Goal: Information Seeking & Learning: Learn about a topic

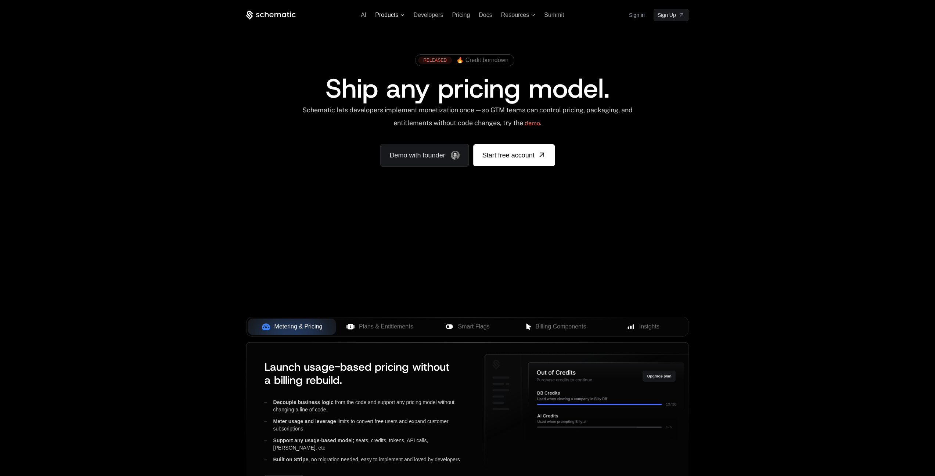
click at [400, 14] on span "Products" at bounding box center [389, 15] width 29 height 7
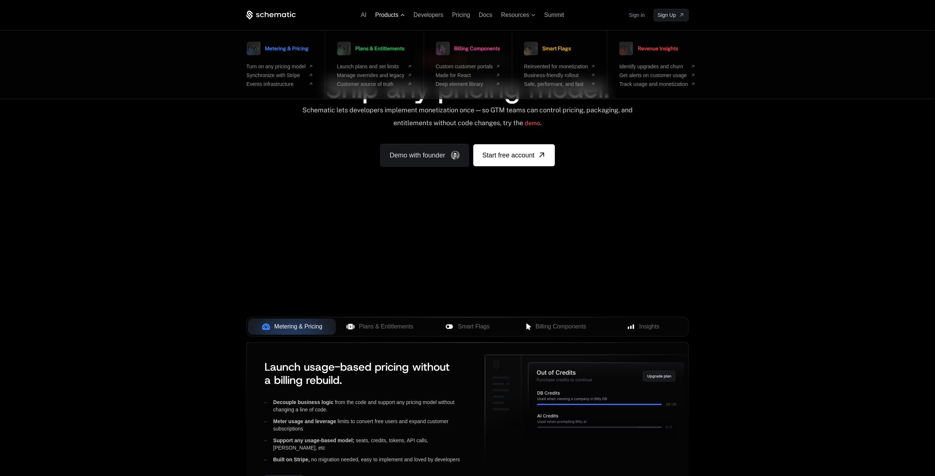
click at [400, 14] on span at bounding box center [402, 15] width 4 height 2
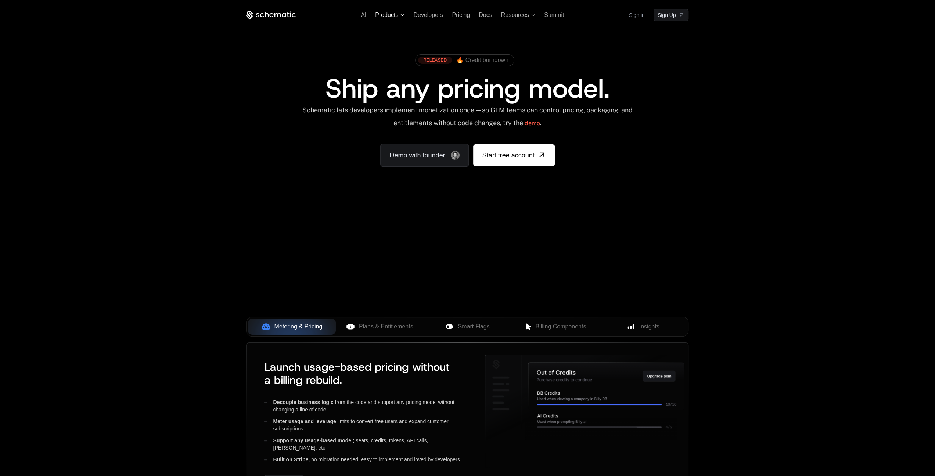
click at [400, 14] on icon at bounding box center [402, 15] width 4 height 2
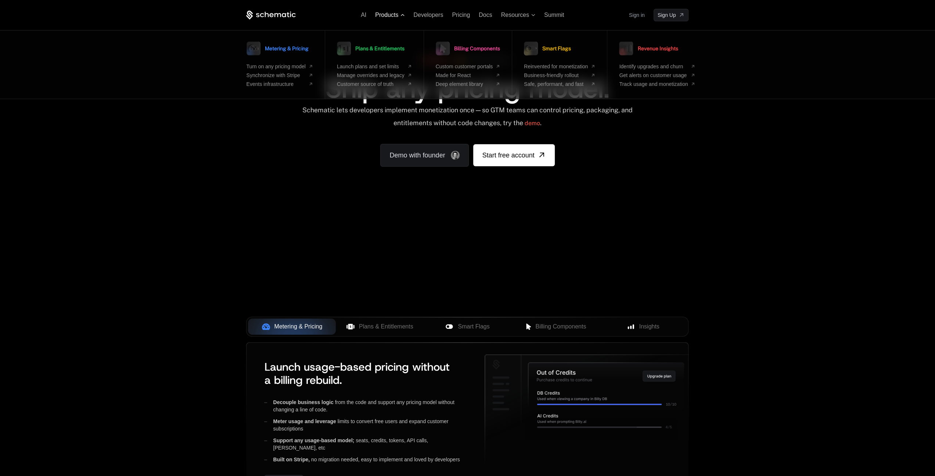
click at [400, 14] on span at bounding box center [402, 15] width 4 height 2
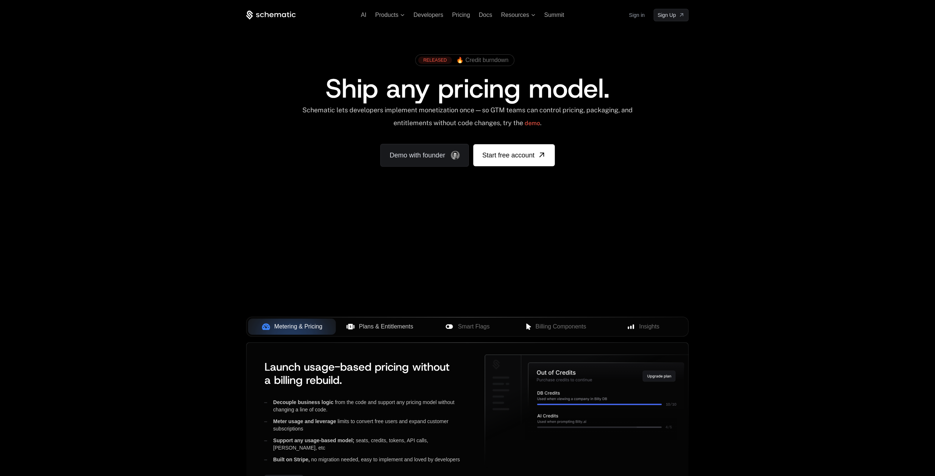
click at [393, 326] on span "Plans & Entitlements" at bounding box center [386, 326] width 54 height 9
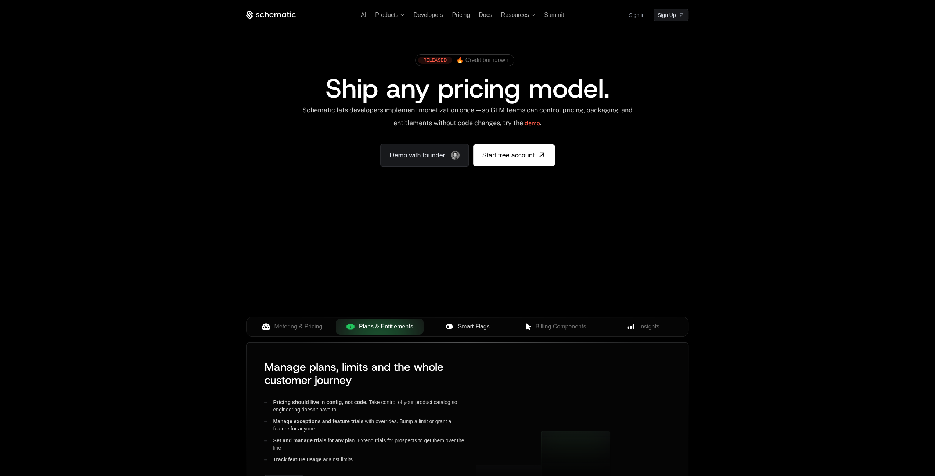
click at [457, 326] on div "Smart Flags" at bounding box center [467, 326] width 76 height 9
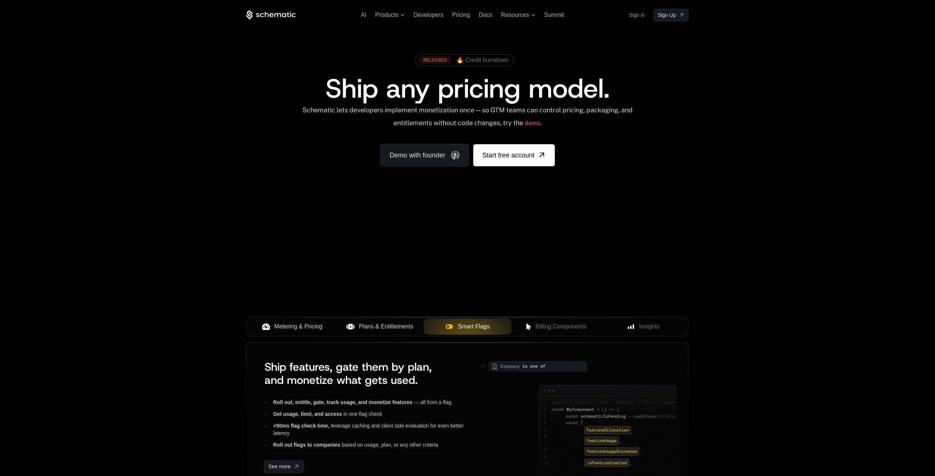
click at [311, 324] on span "Metering & Pricing" at bounding box center [298, 326] width 48 height 9
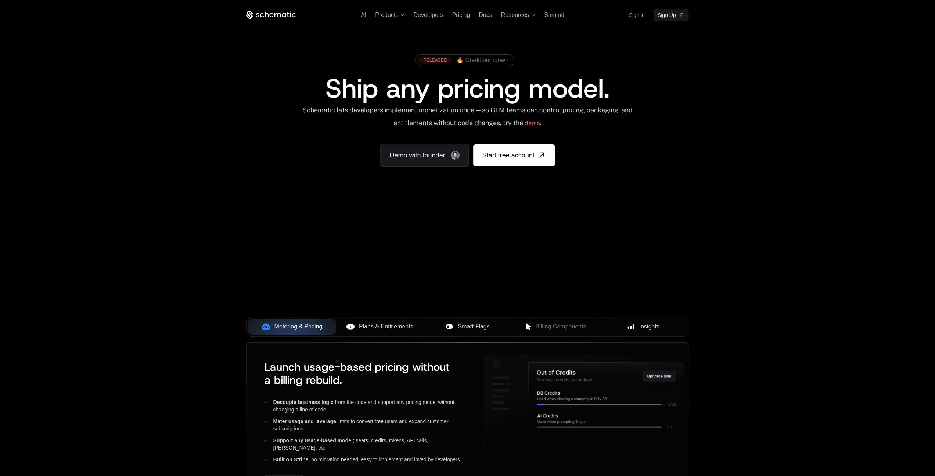
click at [650, 321] on button "Insights" at bounding box center [643, 327] width 88 height 16
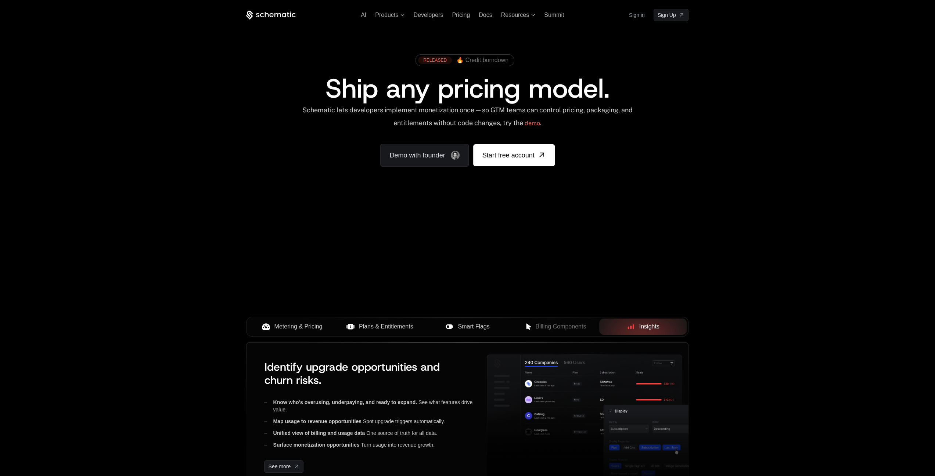
click at [281, 326] on span "Metering & Pricing" at bounding box center [298, 326] width 48 height 9
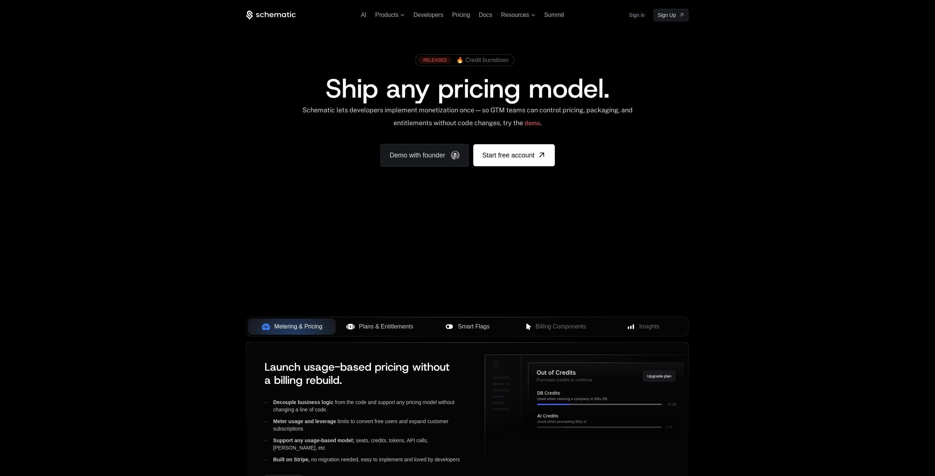
click at [409, 331] on button "Plans & Entitlements" at bounding box center [380, 327] width 88 height 16
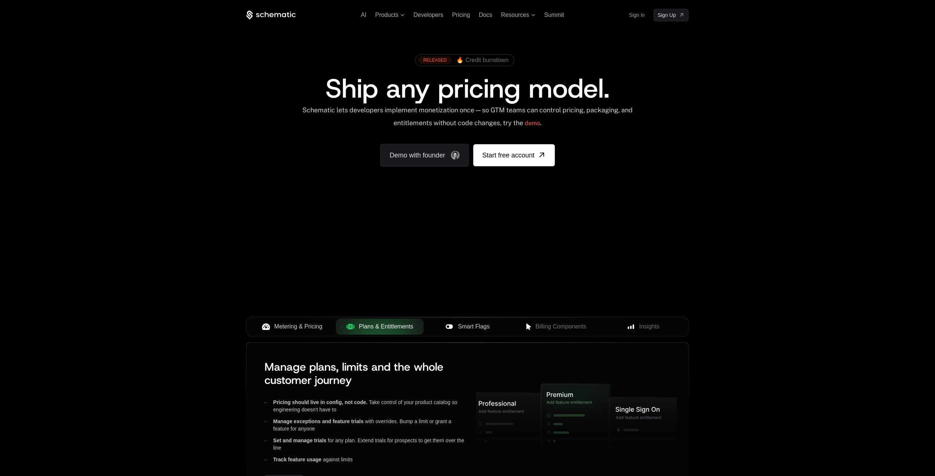
click at [466, 321] on button "Smart Flags" at bounding box center [467, 327] width 88 height 16
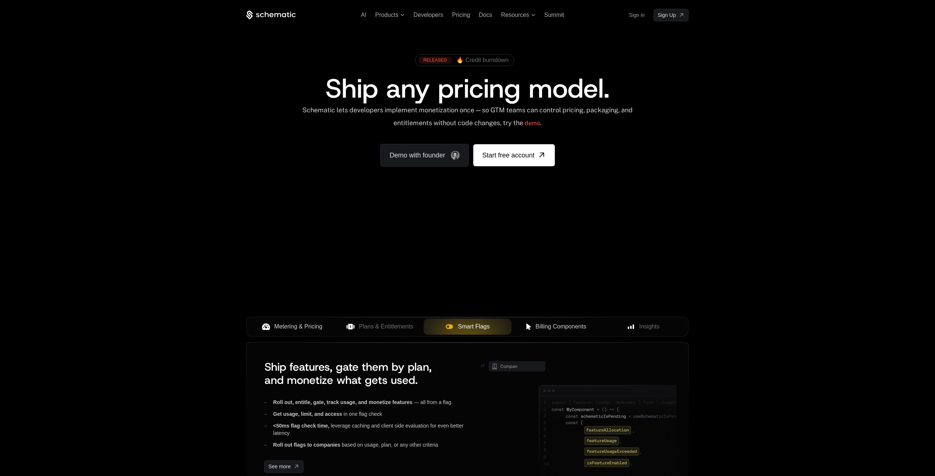
click at [546, 324] on span "Billing Components" at bounding box center [560, 326] width 51 height 9
click at [633, 324] on icon at bounding box center [630, 327] width 7 height 7
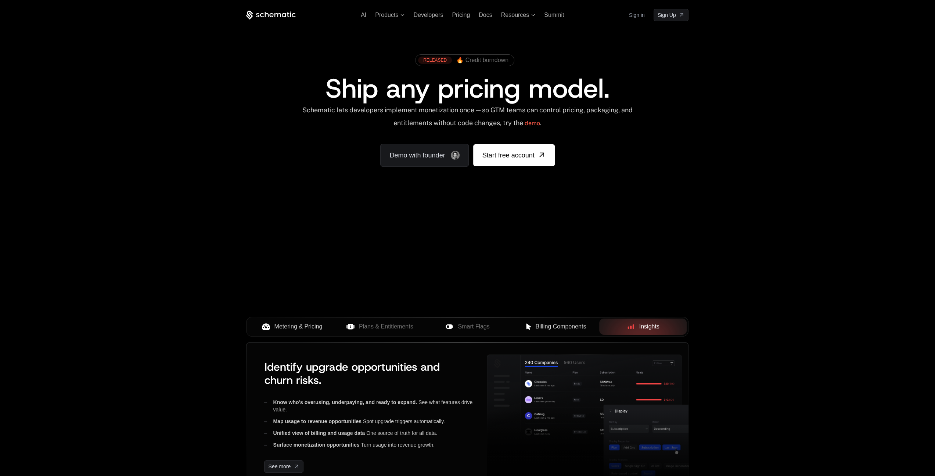
click at [308, 327] on span "Metering & Pricing" at bounding box center [298, 326] width 48 height 9
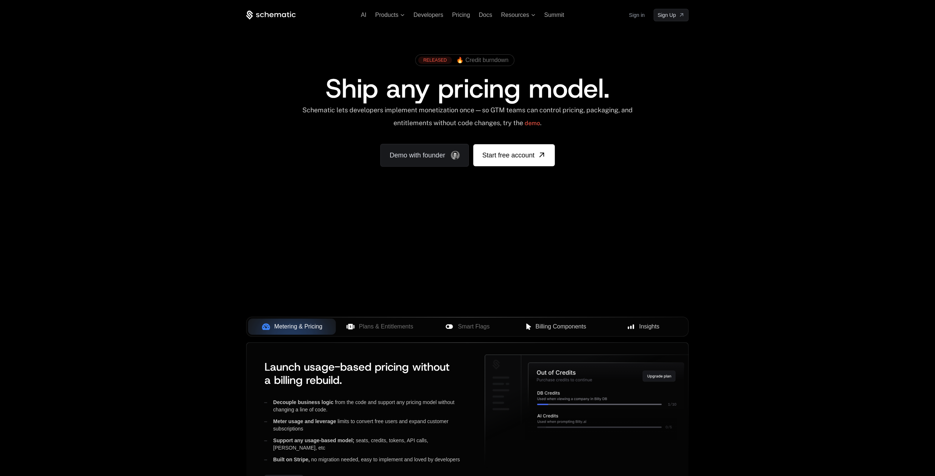
click at [328, 282] on div "Your browser does not support the video tag." at bounding box center [466, 216] width 477 height 309
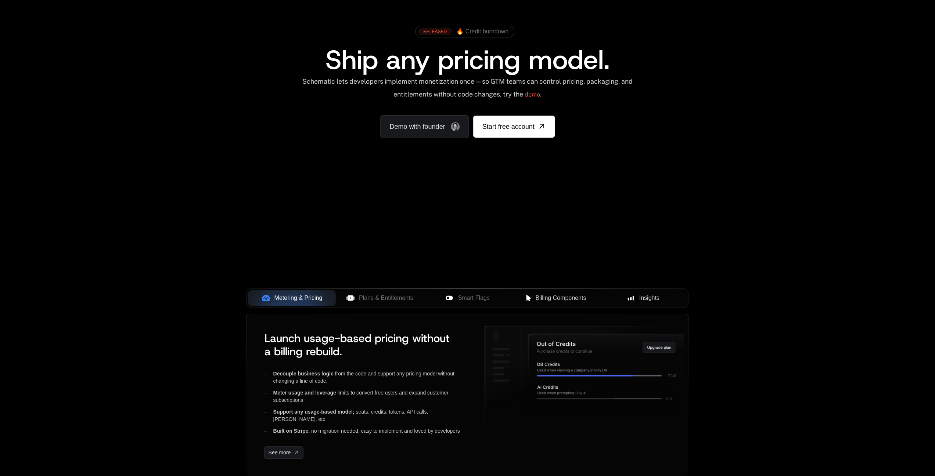
scroll to position [257, 0]
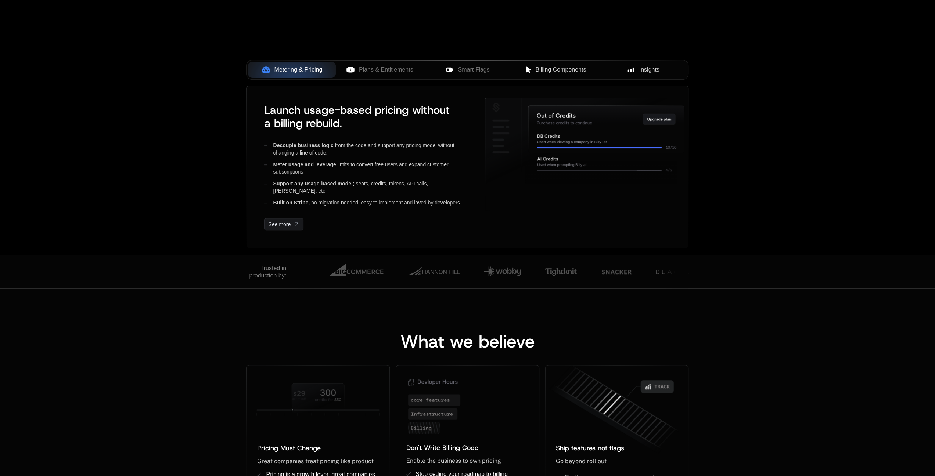
click at [371, 272] on img at bounding box center [356, 271] width 54 height 21
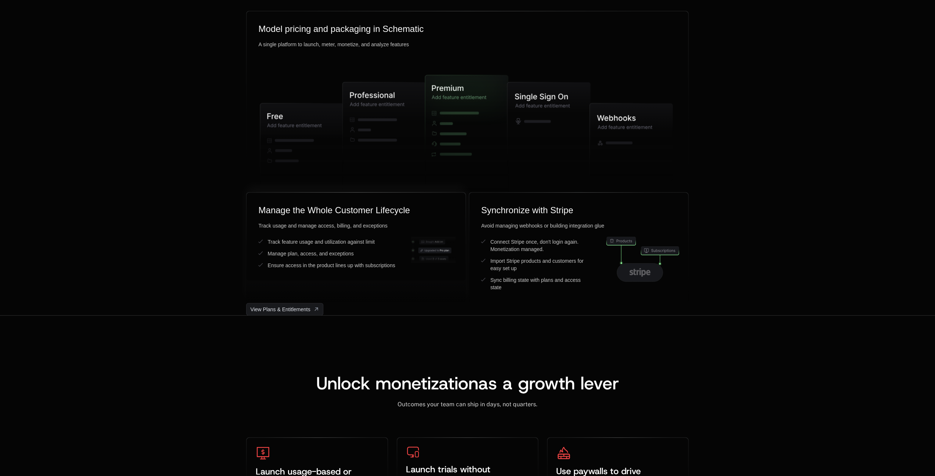
scroll to position [1836, 0]
click at [644, 272] on icon at bounding box center [639, 271] width 21 height 9
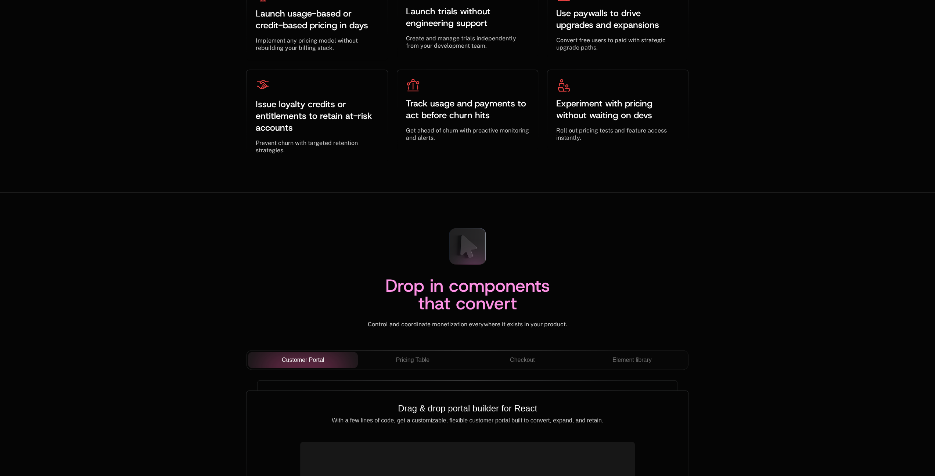
scroll to position [2460, 0]
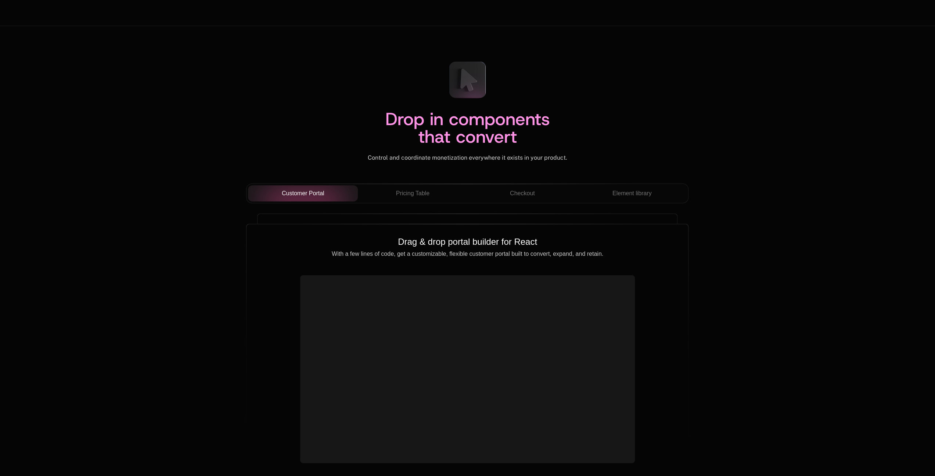
click at [420, 203] on div "Customer Portal Pricing Table Checkout Element library" at bounding box center [467, 197] width 442 height 26
click at [420, 197] on span "Pricing Table" at bounding box center [412, 193] width 33 height 9
click at [516, 192] on span "Checkout" at bounding box center [522, 193] width 25 height 9
click at [403, 188] on button "Pricing Table" at bounding box center [413, 193] width 110 height 16
click at [521, 193] on span "Checkout" at bounding box center [522, 193] width 25 height 9
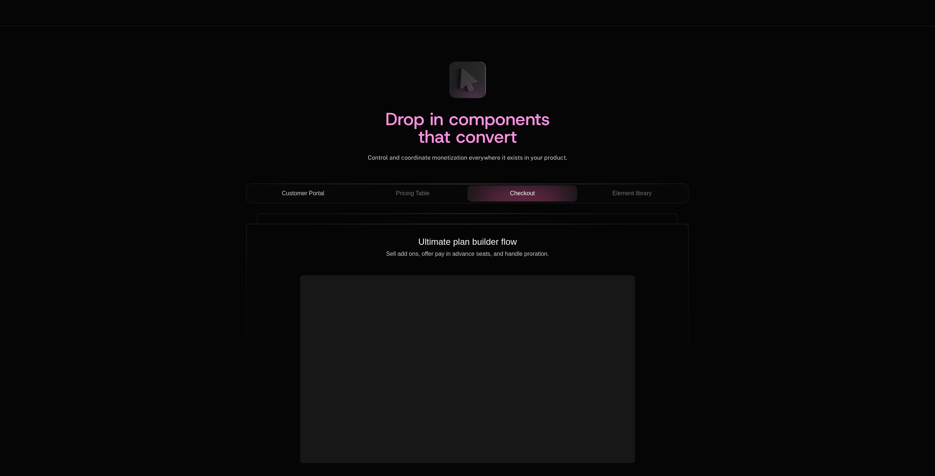
click at [270, 195] on div "Customer Portal" at bounding box center [303, 193] width 98 height 9
click at [497, 192] on div "Checkout" at bounding box center [522, 193] width 98 height 9
click at [394, 189] on div "Pricing Table" at bounding box center [413, 193] width 98 height 9
click at [246, 94] on div "Drop in components that convert Control and coordinate monetization everywhere …" at bounding box center [467, 108] width 442 height 106
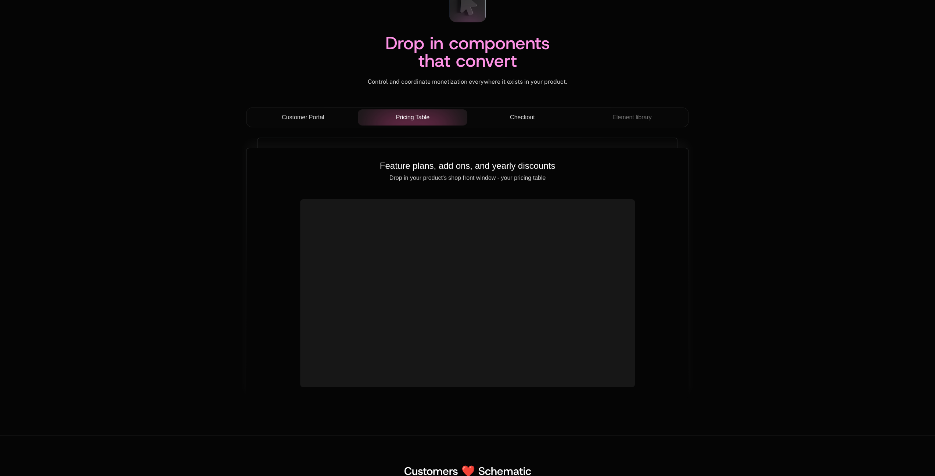
scroll to position [2571, 0]
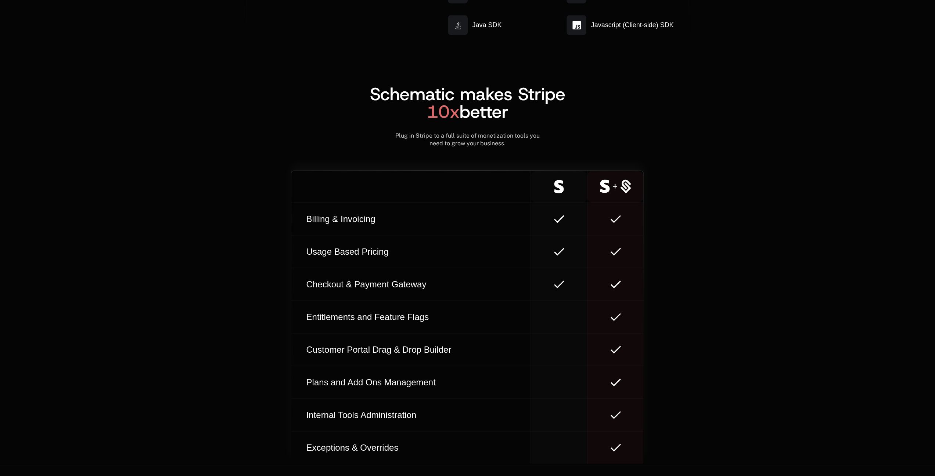
scroll to position [4076, 0]
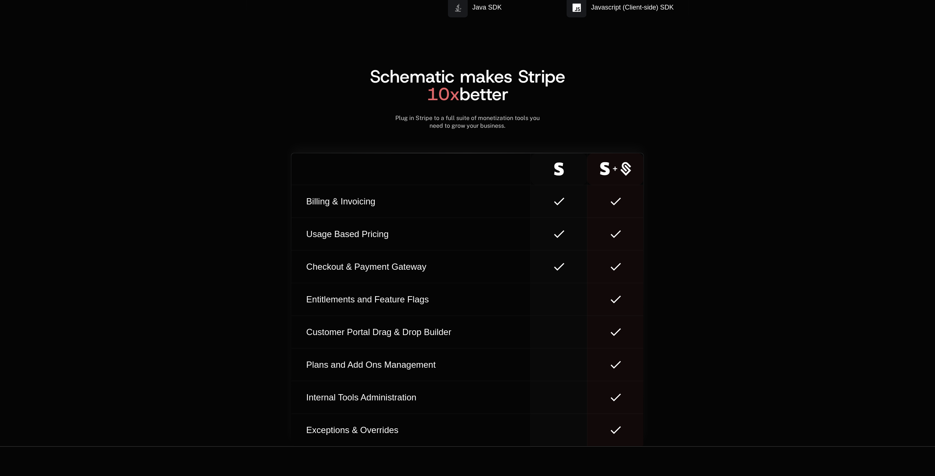
click at [628, 172] on icon at bounding box center [615, 169] width 31 height 14
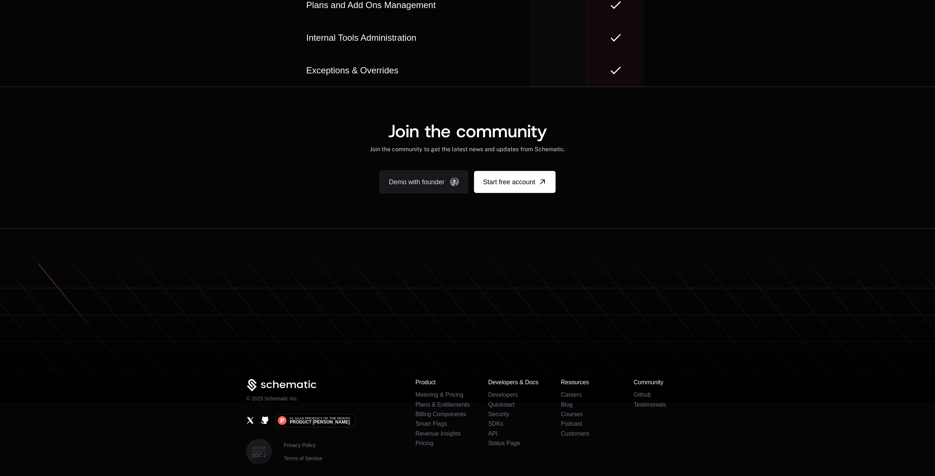
scroll to position [4463, 0]
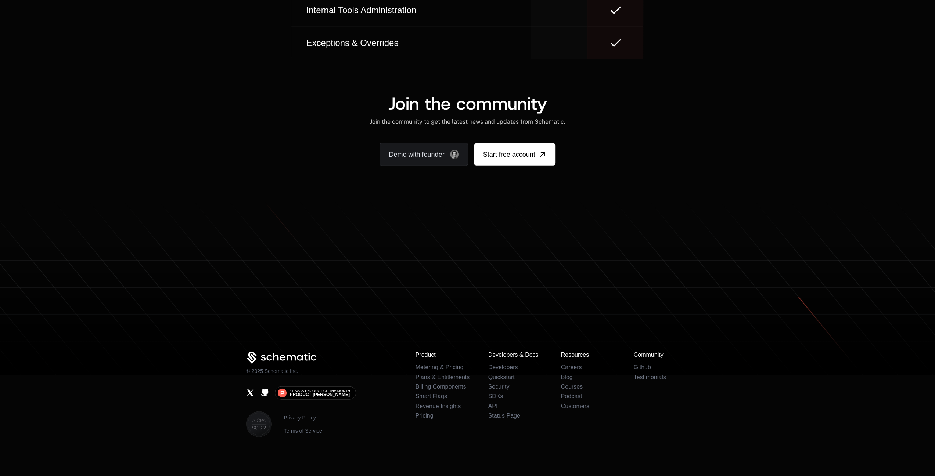
click at [259, 425] on img at bounding box center [259, 425] width 26 height 26
click at [429, 352] on h3 "Product" at bounding box center [442, 355] width 55 height 7
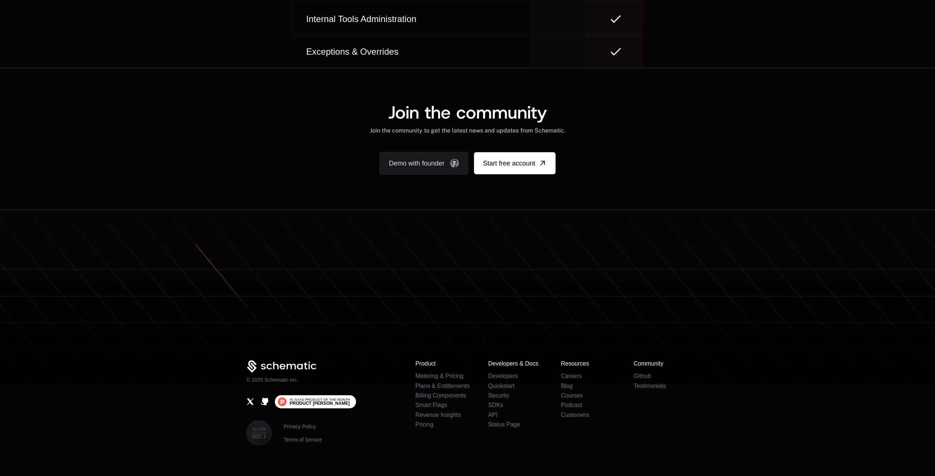
click at [298, 401] on span "Product [PERSON_NAME]" at bounding box center [319, 403] width 60 height 4
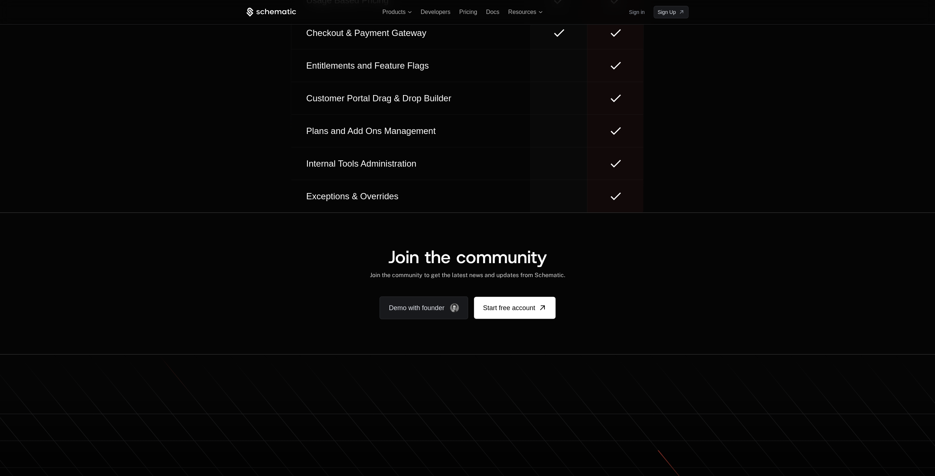
scroll to position [4215, 0]
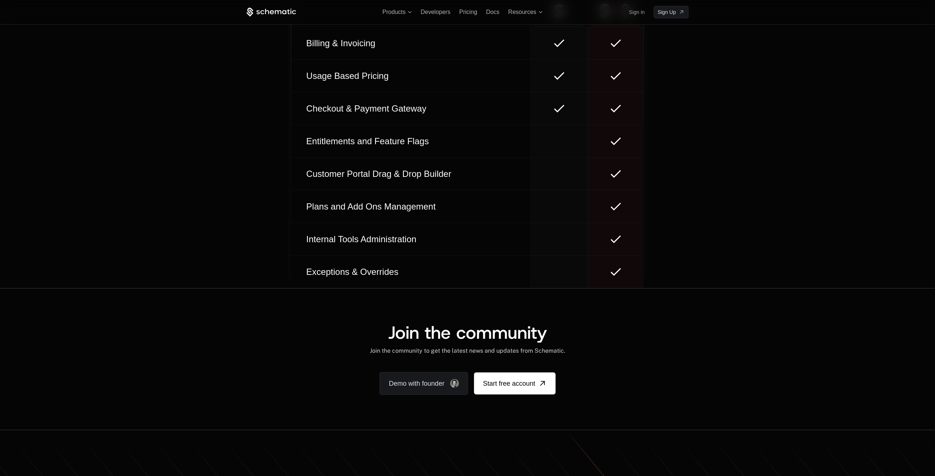
click at [617, 256] on td at bounding box center [615, 272] width 56 height 33
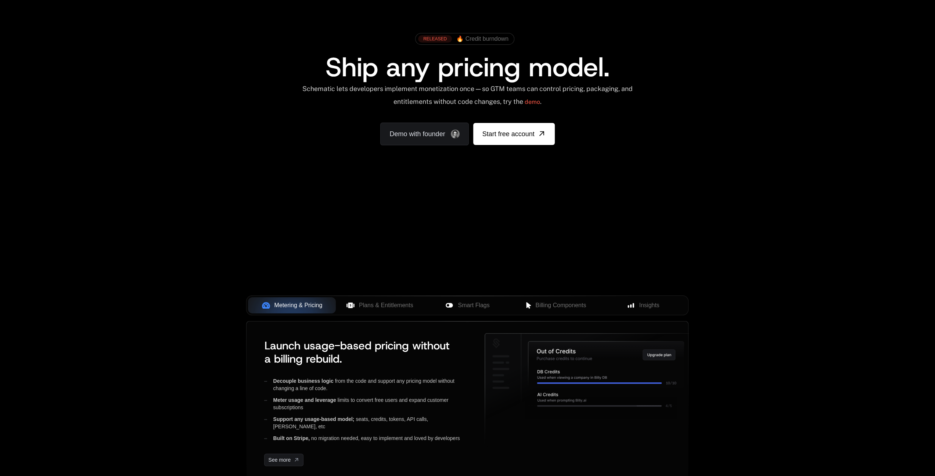
scroll to position [0, 0]
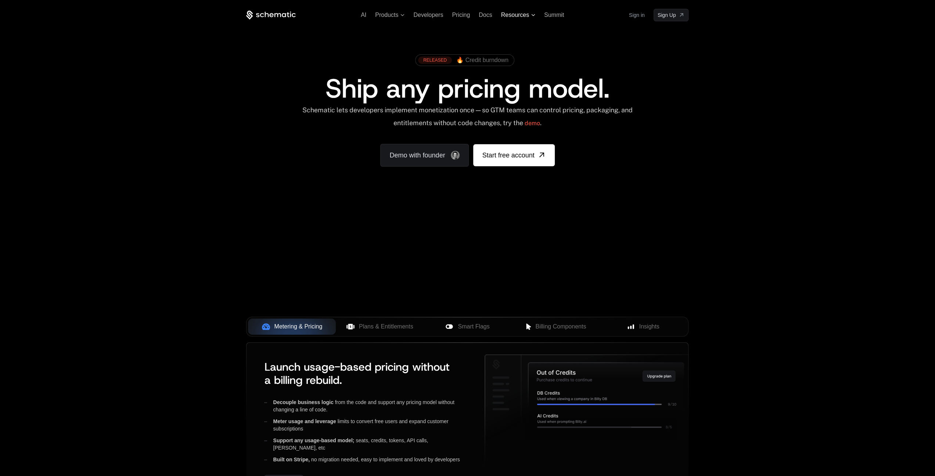
click at [530, 14] on span "Resources" at bounding box center [518, 15] width 34 height 7
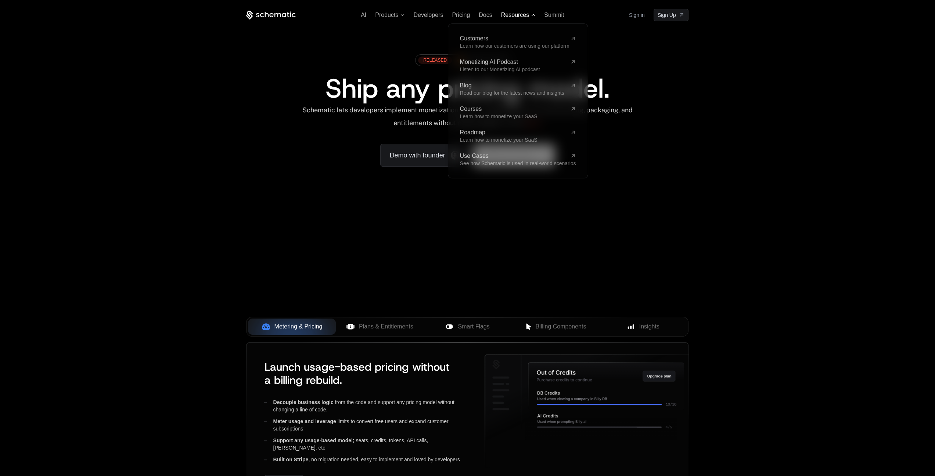
click at [530, 14] on span "Resources" at bounding box center [518, 15] width 34 height 7
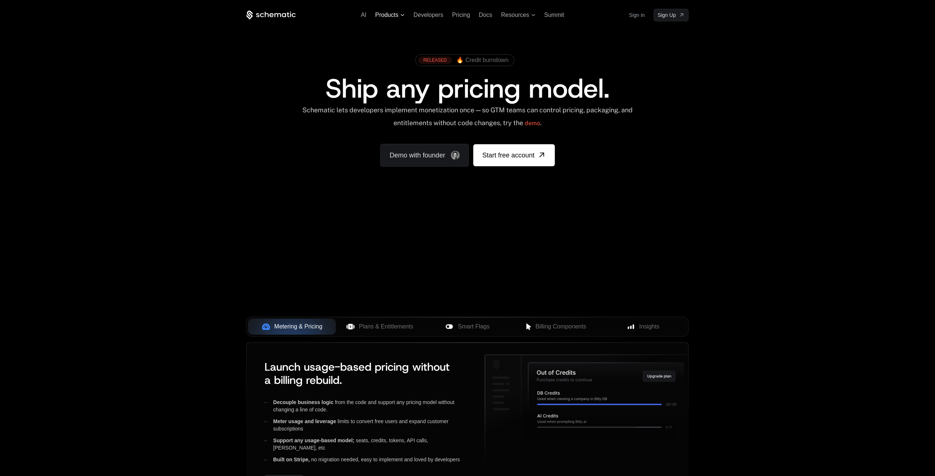
click at [403, 17] on span "Products" at bounding box center [389, 15] width 29 height 7
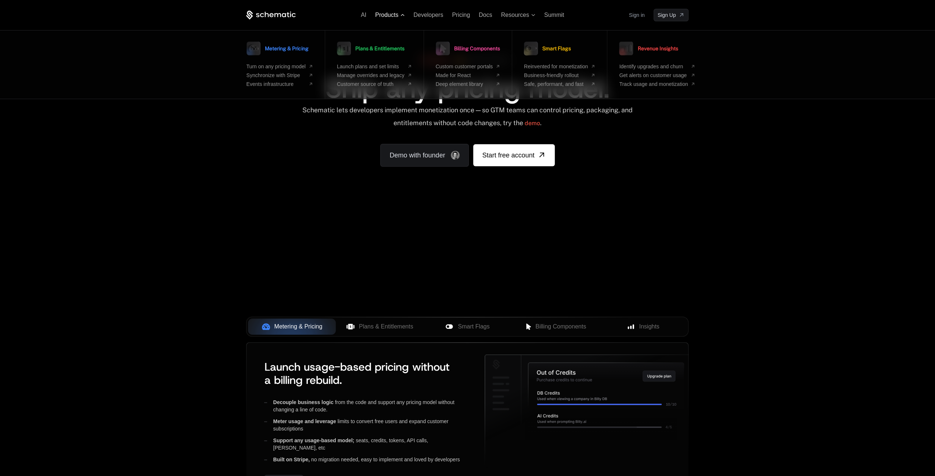
click at [403, 17] on span "Products" at bounding box center [389, 15] width 29 height 7
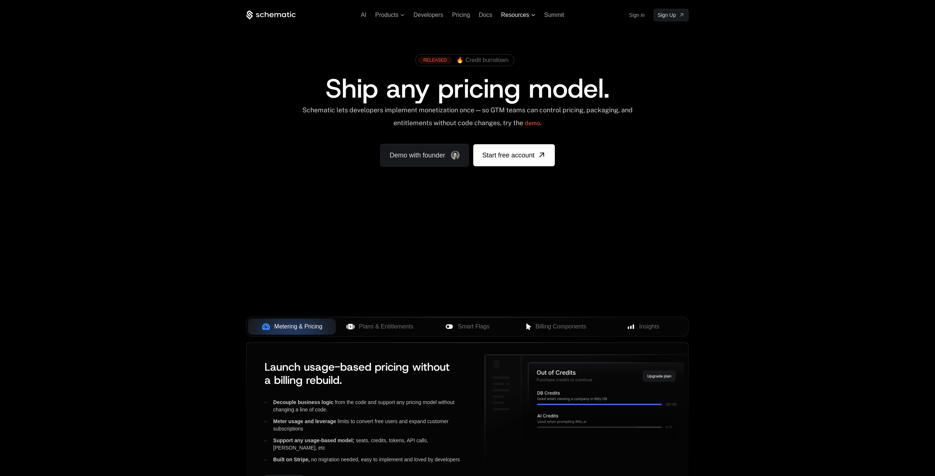
click at [513, 15] on span "Resources" at bounding box center [515, 15] width 28 height 7
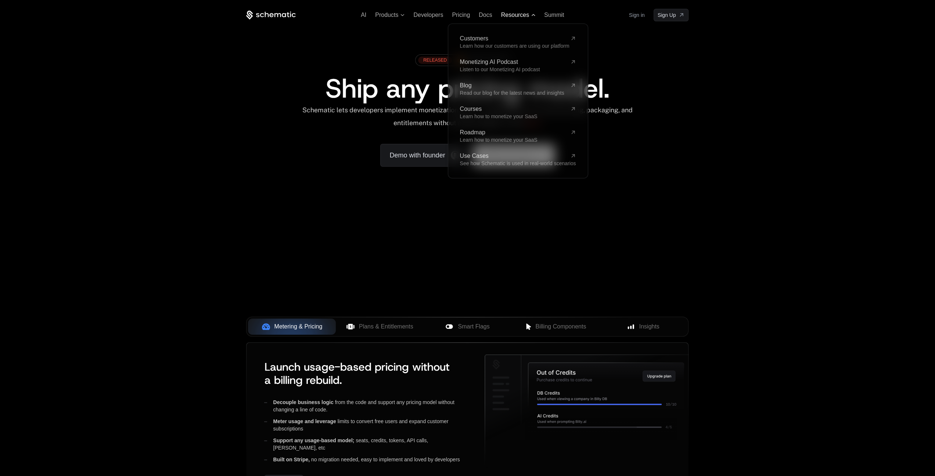
click at [513, 15] on span "Resources" at bounding box center [515, 15] width 28 height 7
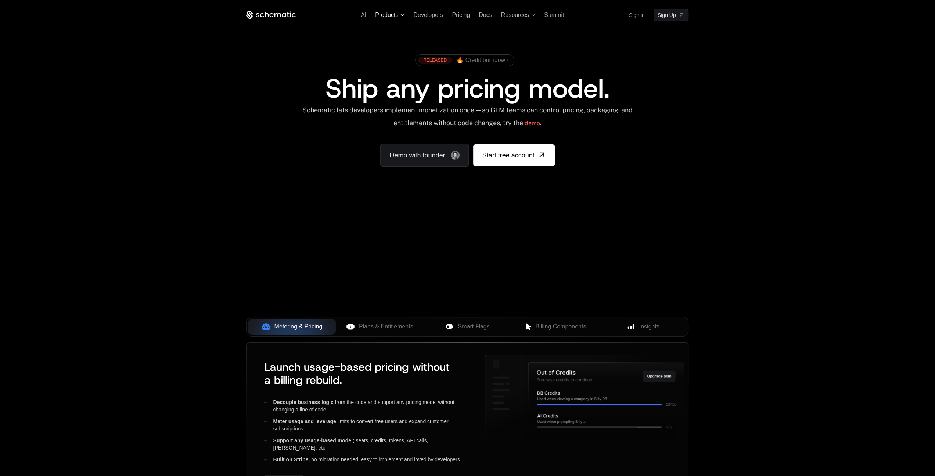
click at [389, 12] on span "Products" at bounding box center [386, 15] width 23 height 7
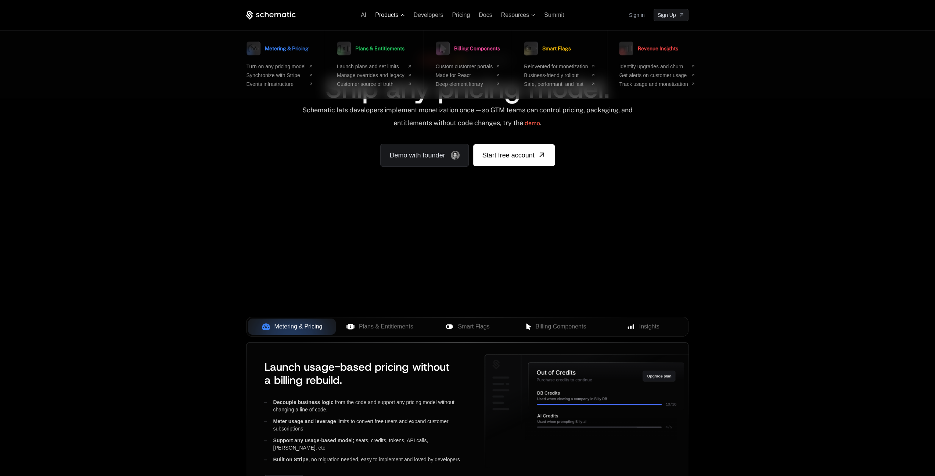
click at [385, 12] on span "Products" at bounding box center [386, 15] width 23 height 7
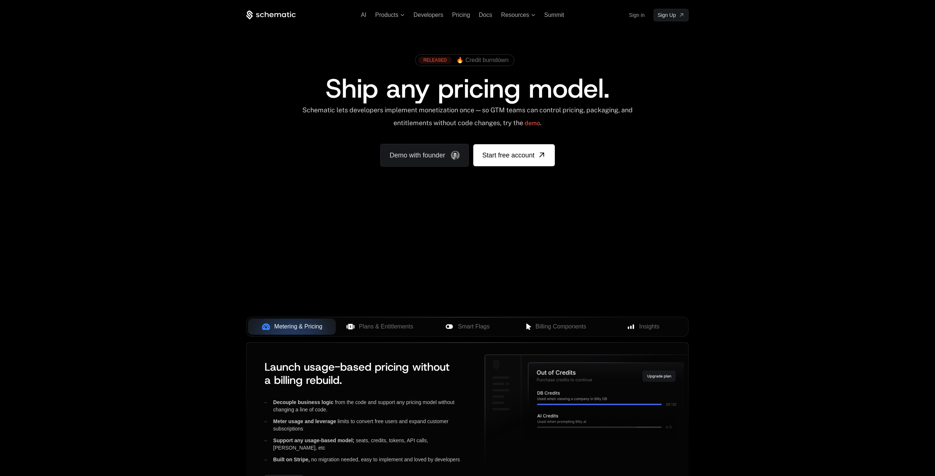
click at [273, 10] on div "AI Products Developers Pricing Docs Resources Summit Sign in Sign Up" at bounding box center [467, 15] width 442 height 12
click at [272, 11] on icon at bounding box center [271, 15] width 50 height 9
click at [489, 57] on span "🔥 Credit burndown" at bounding box center [482, 60] width 52 height 7
click at [380, 328] on span "Plans & Entitlements" at bounding box center [386, 326] width 54 height 9
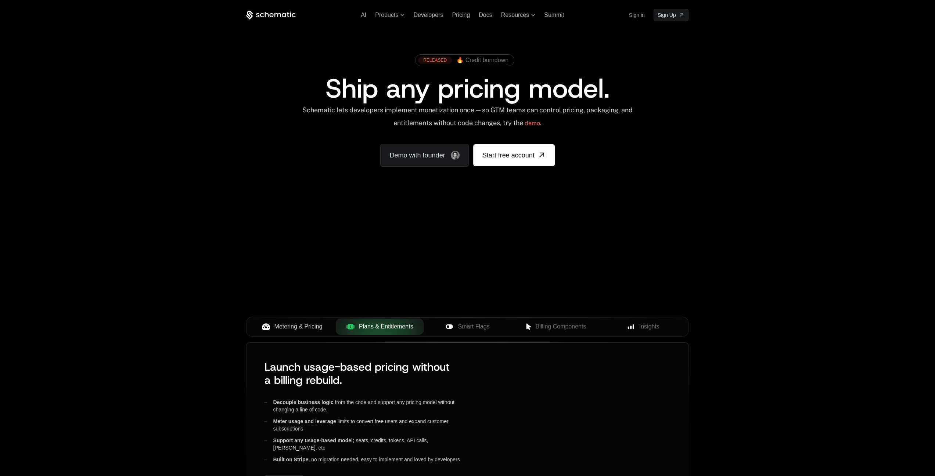
click at [295, 326] on span "Metering & Pricing" at bounding box center [298, 326] width 48 height 9
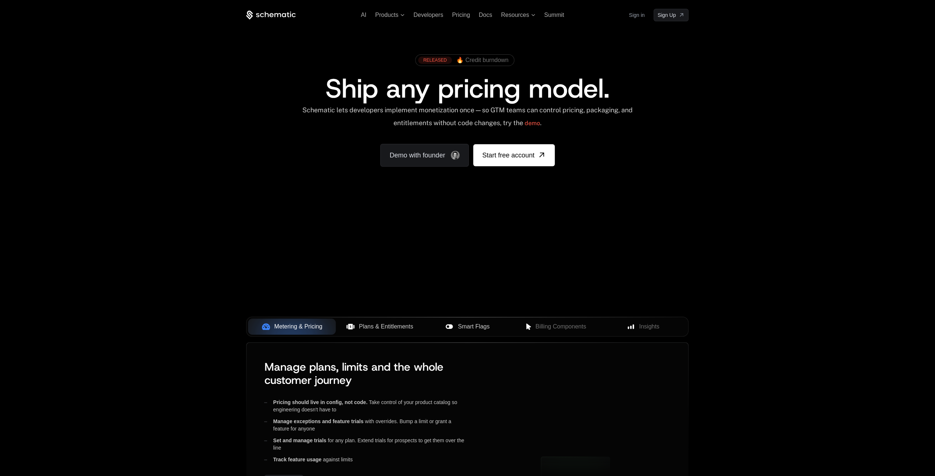
click at [485, 321] on button "Smart Flags" at bounding box center [467, 327] width 88 height 16
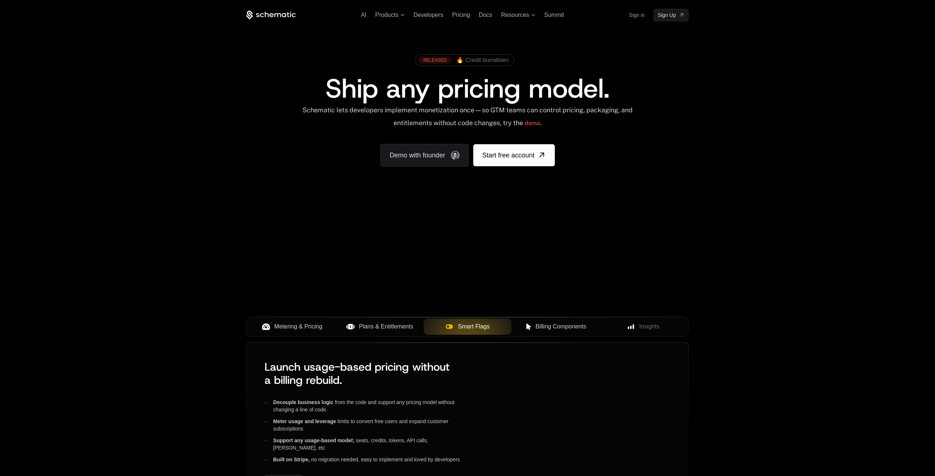
click at [593, 324] on div "Billing Components" at bounding box center [555, 326] width 76 height 9
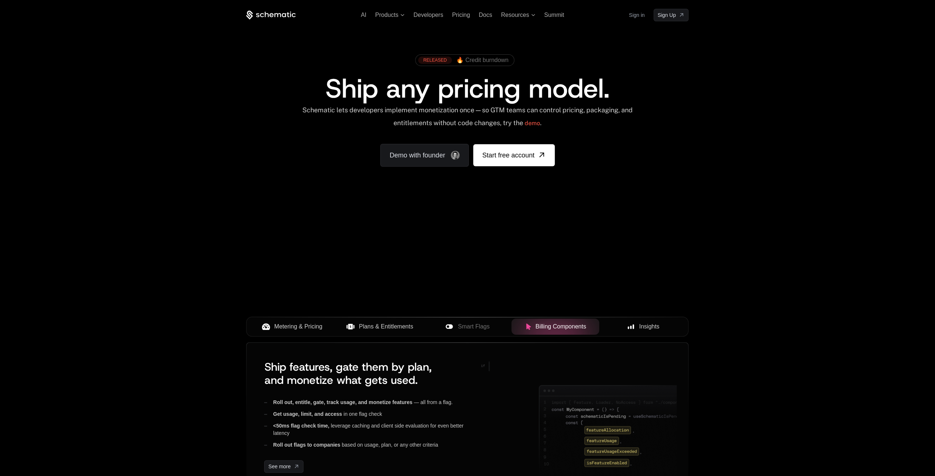
click at [671, 327] on div "Insights" at bounding box center [643, 326] width 76 height 9
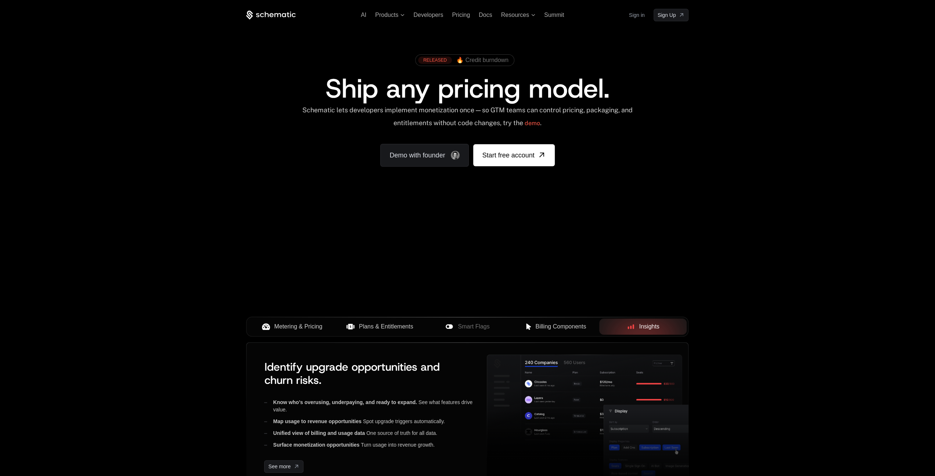
click at [270, 326] on div "Metering & Pricing" at bounding box center [292, 326] width 76 height 9
